Goal: Task Accomplishment & Management: Manage account settings

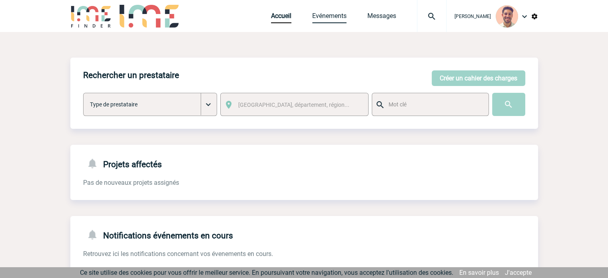
click at [330, 14] on link "Evénements" at bounding box center [329, 17] width 34 height 11
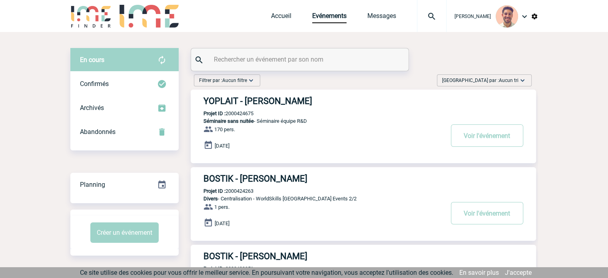
click at [233, 65] on div at bounding box center [299, 59] width 217 height 22
click at [233, 63] on input "text" at bounding box center [301, 60] width 178 height 12
paste input "2000425135"
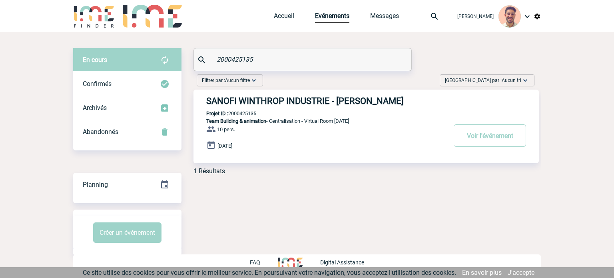
type input "2000425135"
click at [339, 102] on h3 "SANOFI WINTHROP INDUSTRIE - Denise MAYES-GASCARD" at bounding box center [326, 101] width 240 height 10
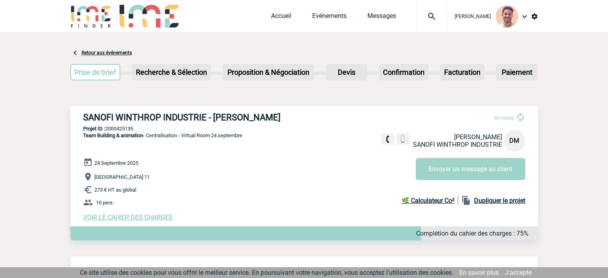
click at [121, 217] on span "VOIR LE CAHIER DES CHARGES" at bounding box center [127, 217] width 89 height 8
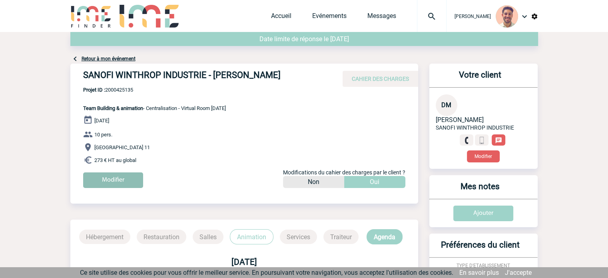
click at [112, 174] on input "Modifier" at bounding box center [113, 180] width 60 height 16
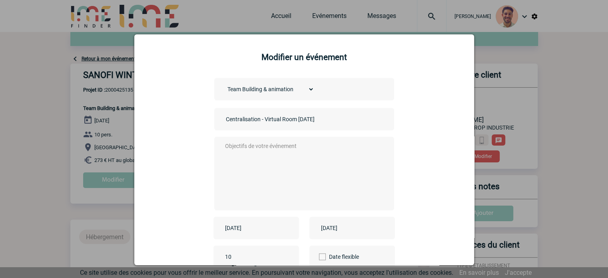
click at [551, 77] on div at bounding box center [304, 139] width 608 height 278
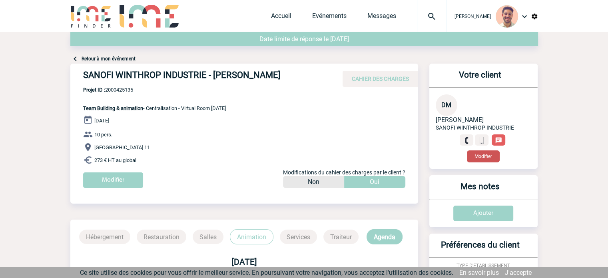
click at [486, 155] on button "Modifier" at bounding box center [483, 156] width 33 height 12
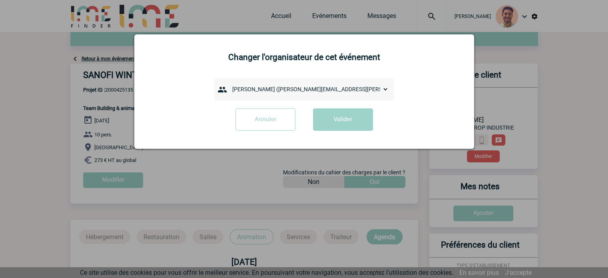
click at [348, 85] on select "Abdullah IMTIAZ (Abdullah.Imtiaz@sanofi.com) Absa NIANG (Absa.niang@sanofi.com)…" at bounding box center [309, 89] width 160 height 11
click at [422, 78] on div "Changer l'organisateur de cet événement Abdullah IMTIAZ (Abdullah.Imtiaz@sanofi…" at bounding box center [304, 91] width 340 height 114
click at [380, 88] on select "Abdullah IMTIAZ (Abdullah.Imtiaz@sanofi.com) Absa NIANG (Absa.niang@sanofi.com)…" at bounding box center [309, 89] width 160 height 11
click at [229, 84] on select "Abdullah IMTIAZ (Abdullah.Imtiaz@sanofi.com) Absa NIANG (Absa.niang@sanofi.com)…" at bounding box center [309, 89] width 160 height 11
click at [383, 91] on select "Abdullah IMTIAZ (Abdullah.Imtiaz@sanofi.com) Absa NIANG (Absa.niang@sanofi.com)…" at bounding box center [309, 89] width 160 height 11
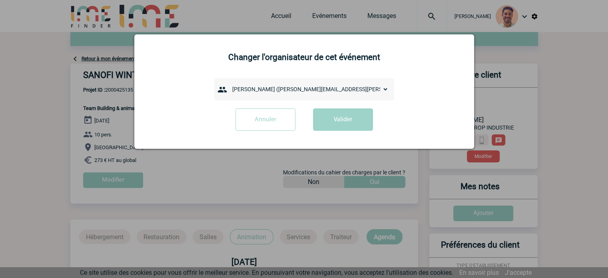
click at [425, 80] on form "Abdullah IMTIAZ (Abdullah.Imtiaz@sanofi.com) Absa NIANG (Absa.niang@sanofi.com)…" at bounding box center [304, 107] width 320 height 59
click at [276, 126] on input "Annuler" at bounding box center [265, 119] width 60 height 22
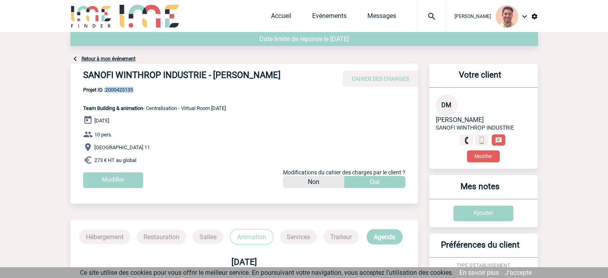
drag, startPoint x: 137, startPoint y: 88, endPoint x: 107, endPoint y: 91, distance: 29.7
click at [107, 91] on span "Projet ID : 2000425135" at bounding box center [154, 90] width 143 height 6
copy span "2000425135"
